Goal: Task Accomplishment & Management: Manage account settings

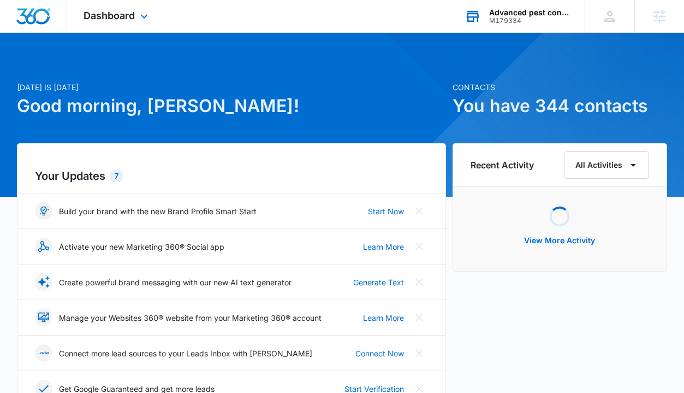
click at [499, 16] on div "Advanced pest control of [US_STATE]" at bounding box center [529, 12] width 80 height 9
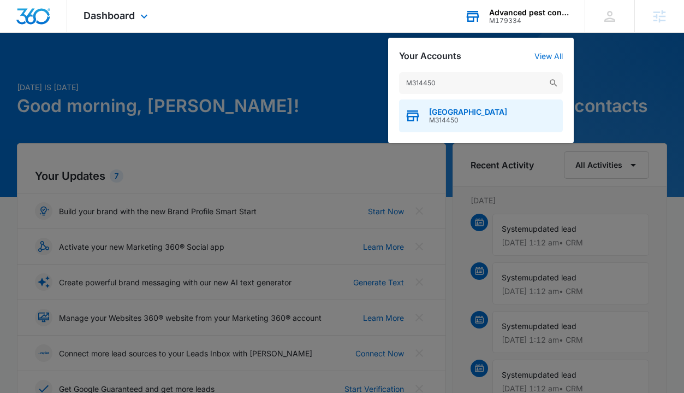
type input "M314450"
click at [457, 104] on div "[GEOGRAPHIC_DATA] M314450" at bounding box center [481, 115] width 164 height 33
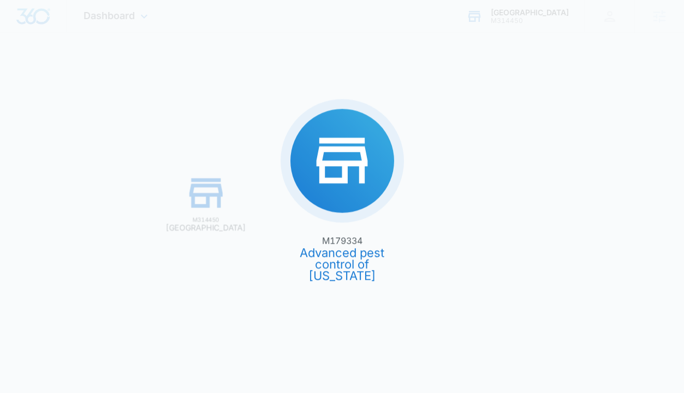
click at [457, 104] on div "M179334 Advanced pest control of [US_STATE] M314450 [GEOGRAPHIC_DATA]" at bounding box center [342, 196] width 684 height 393
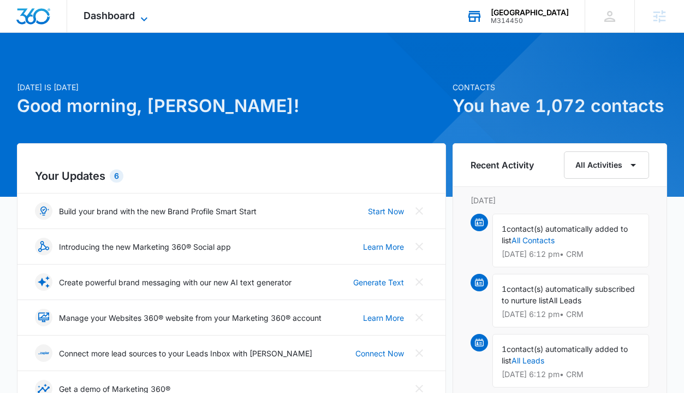
click at [147, 13] on icon at bounding box center [144, 19] width 13 height 13
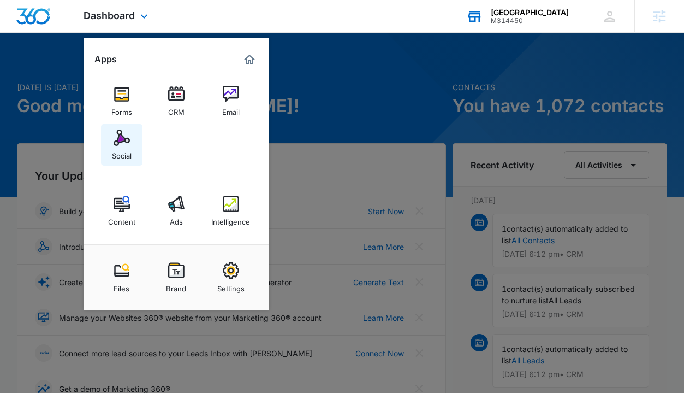
click at [121, 147] on div "Social" at bounding box center [122, 153] width 20 height 14
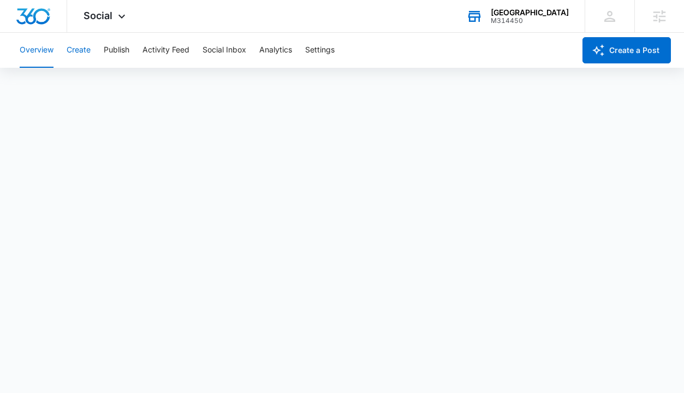
click at [84, 52] on button "Create" at bounding box center [79, 50] width 24 height 35
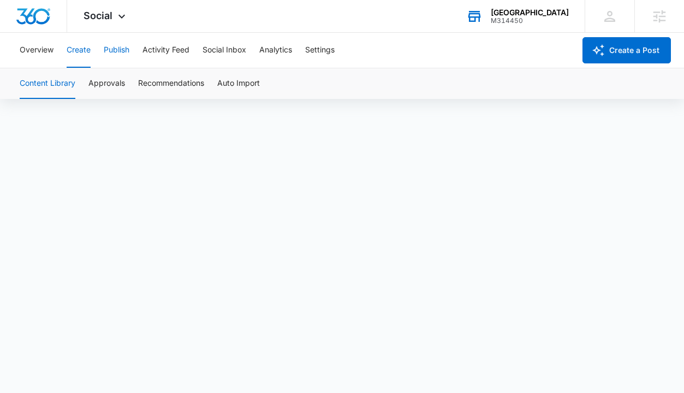
click at [126, 54] on button "Publish" at bounding box center [117, 50] width 26 height 35
click at [81, 82] on button "Schedules" at bounding box center [83, 83] width 37 height 31
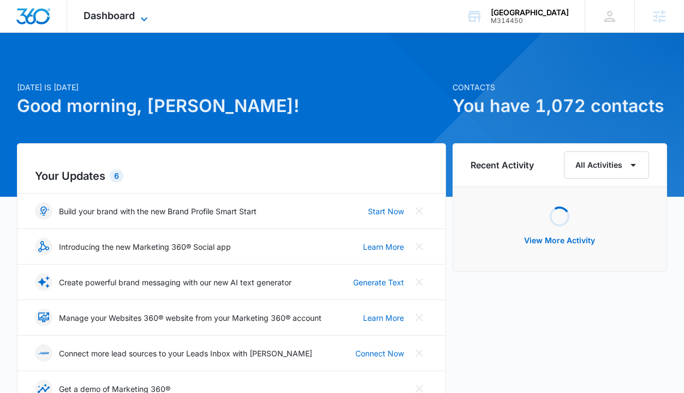
click at [138, 13] on icon at bounding box center [144, 19] width 13 height 13
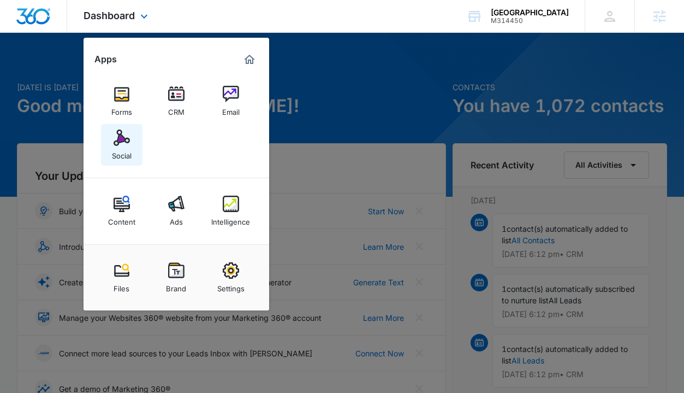
click at [108, 141] on link "Social" at bounding box center [122, 145] width 42 height 42
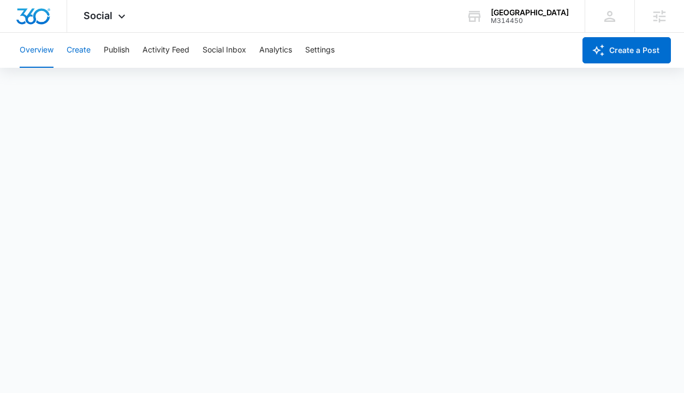
click at [73, 47] on button "Create" at bounding box center [79, 50] width 24 height 35
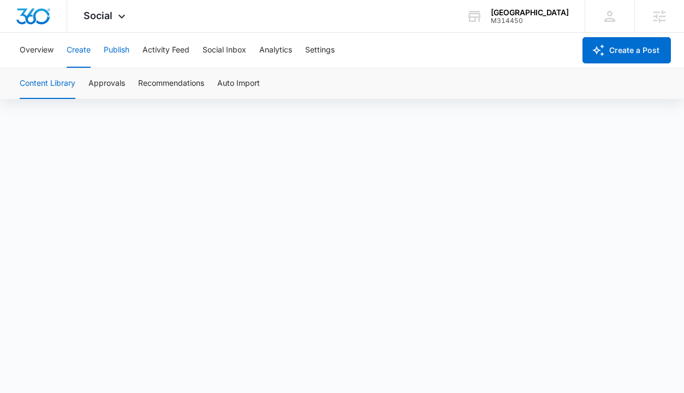
click at [114, 49] on button "Publish" at bounding box center [117, 50] width 26 height 35
click at [84, 87] on button "Schedules" at bounding box center [83, 83] width 37 height 31
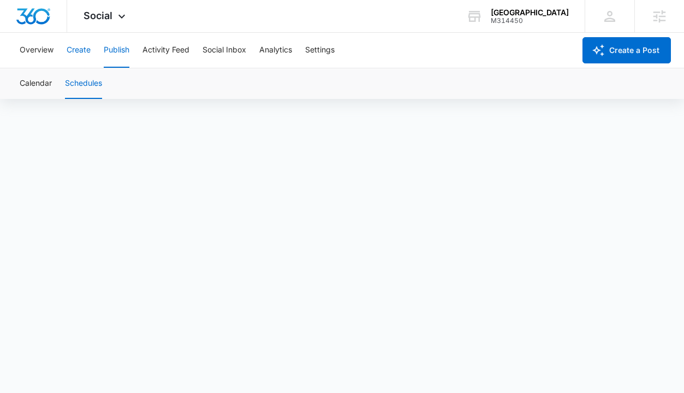
click at [73, 48] on button "Create" at bounding box center [79, 50] width 24 height 35
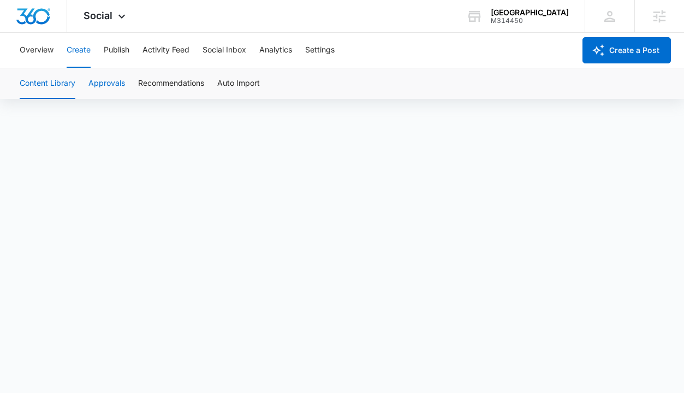
click at [108, 87] on button "Approvals" at bounding box center [106, 83] width 37 height 31
